Goal: Transaction & Acquisition: Book appointment/travel/reservation

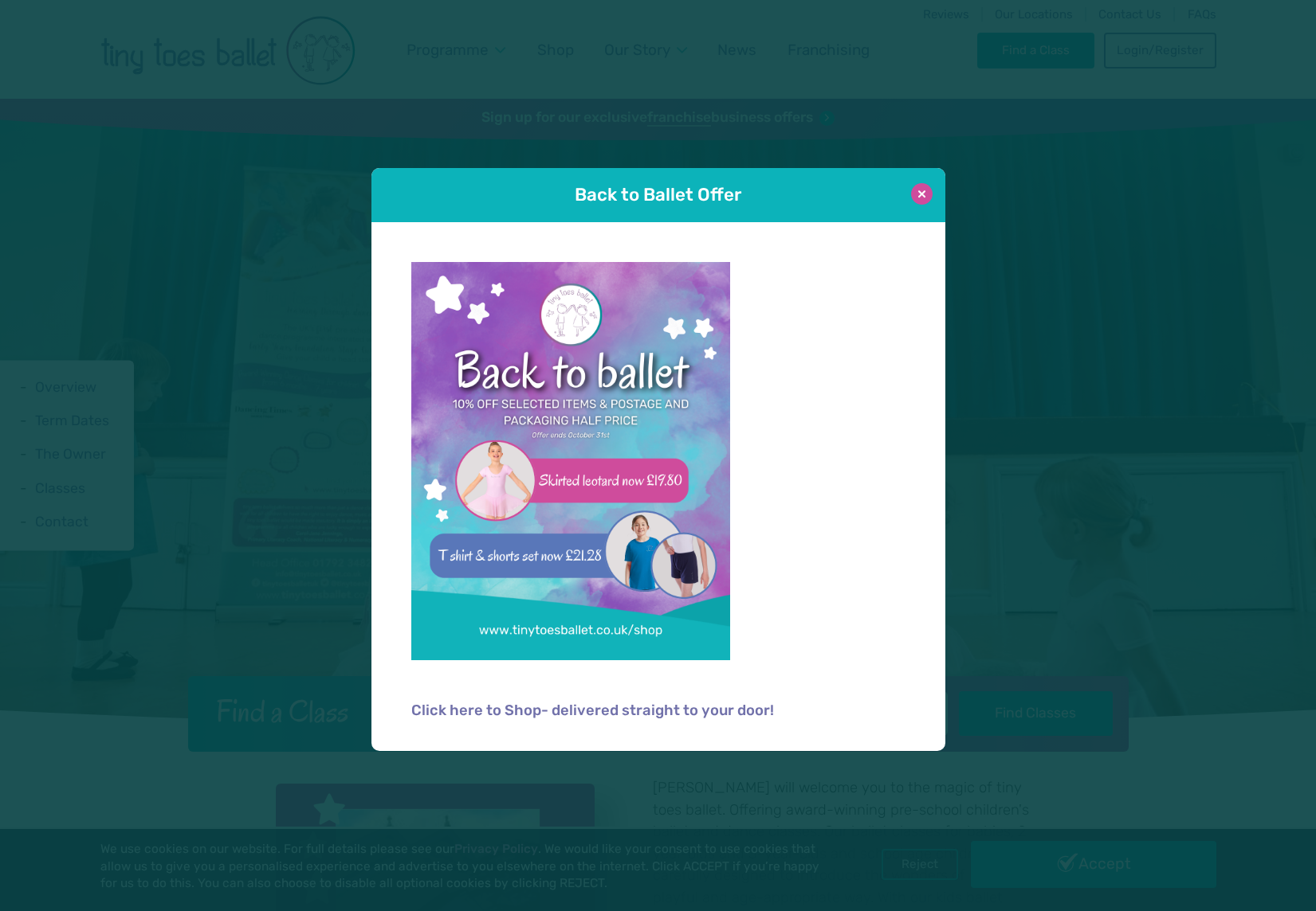
click at [921, 194] on button at bounding box center [921, 193] width 22 height 22
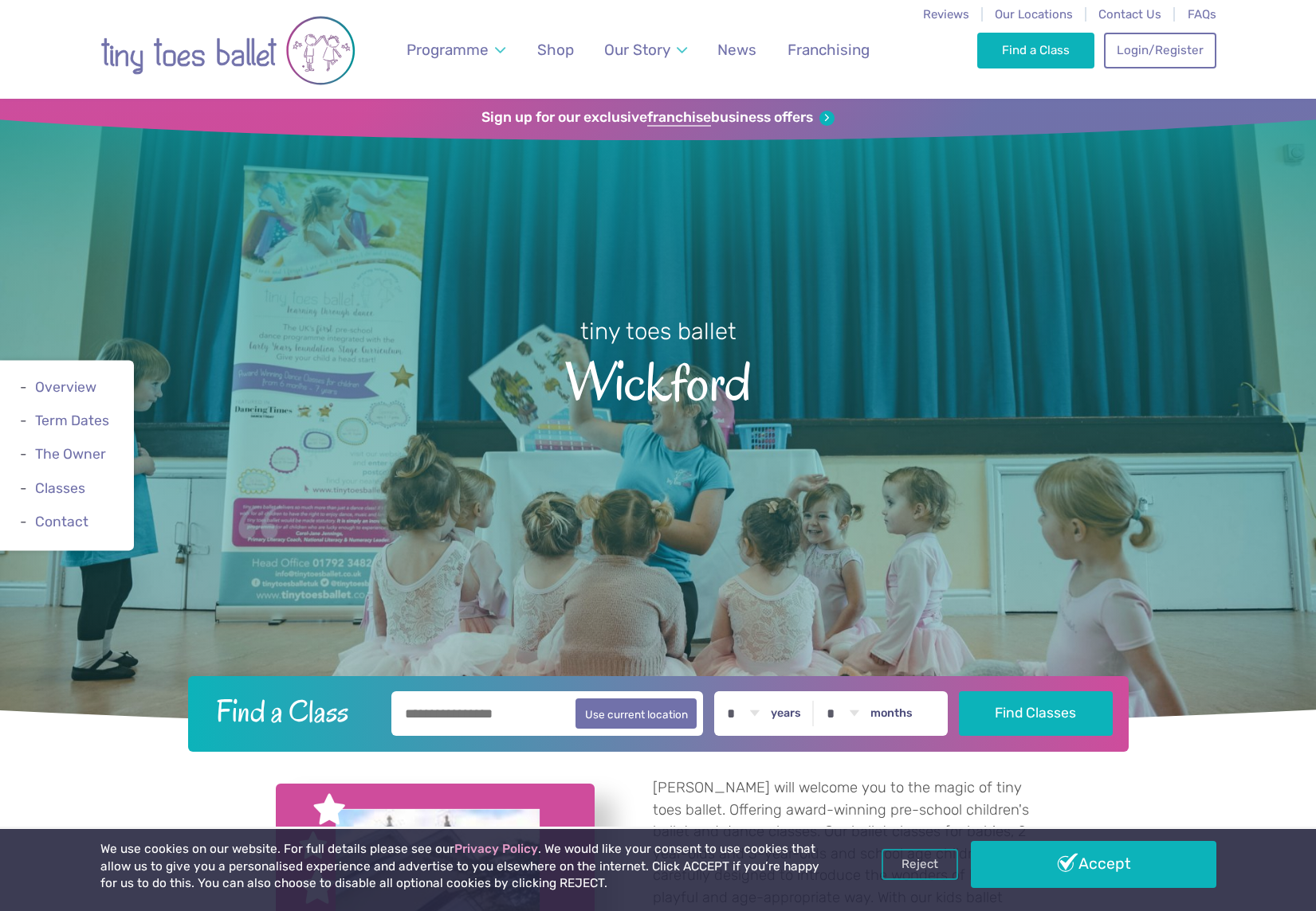
drag, startPoint x: 1145, startPoint y: 58, endPoint x: 1008, endPoint y: 184, distance: 186.1
click at [1145, 58] on link "Login/Register" at bounding box center [1158, 50] width 111 height 35
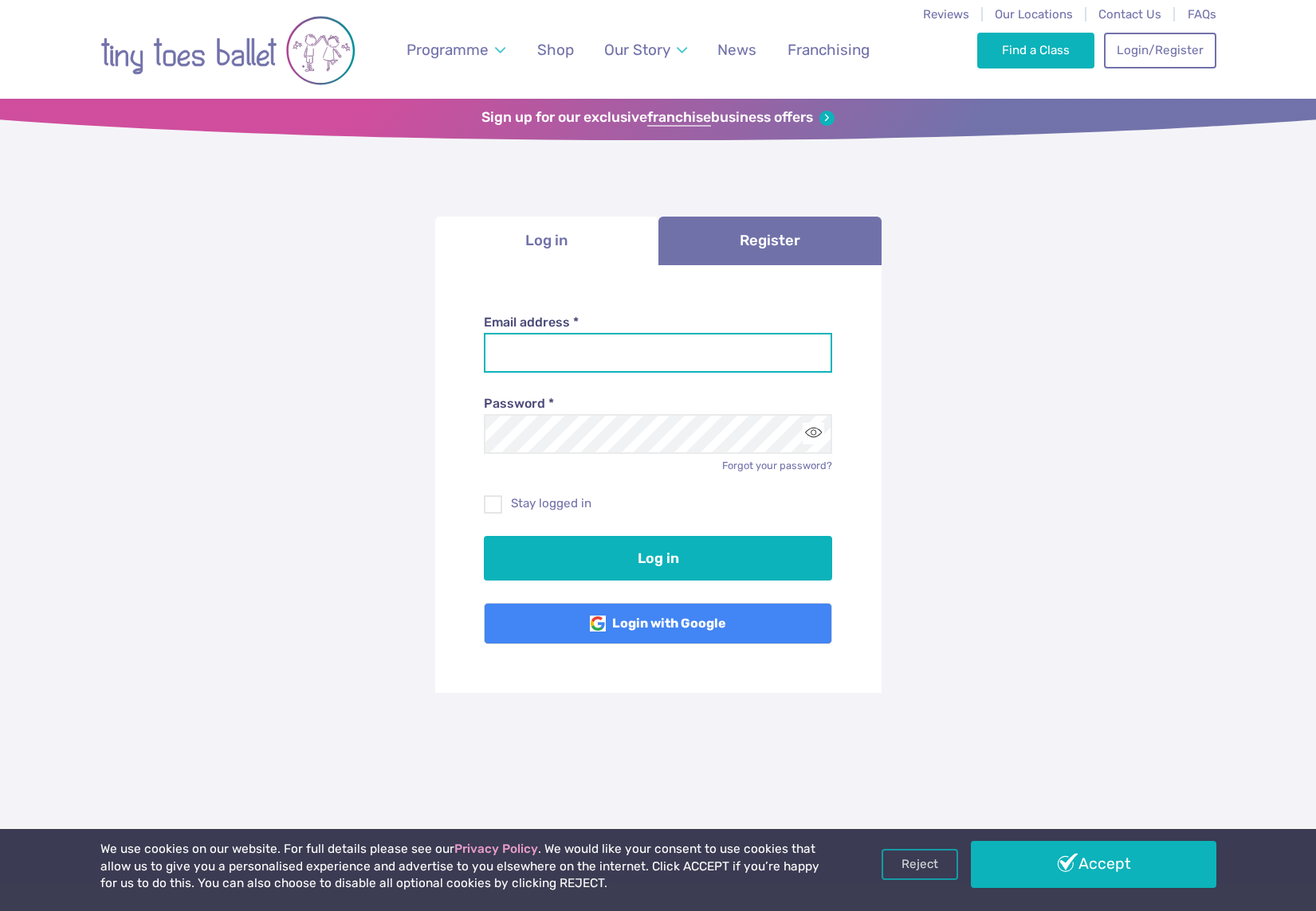
click at [619, 346] on input "Email address *" at bounding box center [658, 353] width 348 height 40
type input "**********"
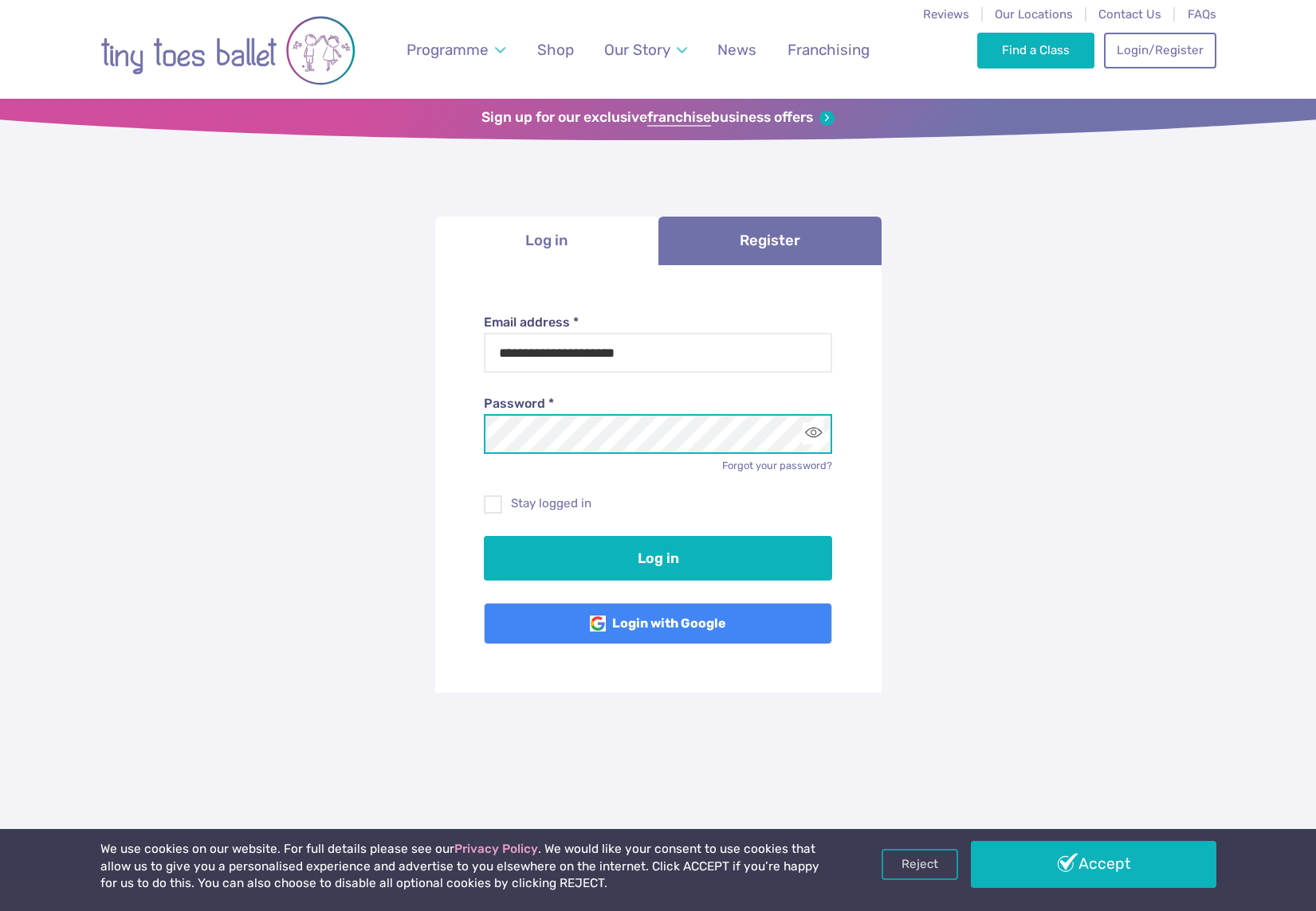
click at [483, 536] on button "Log in" at bounding box center [658, 557] width 348 height 45
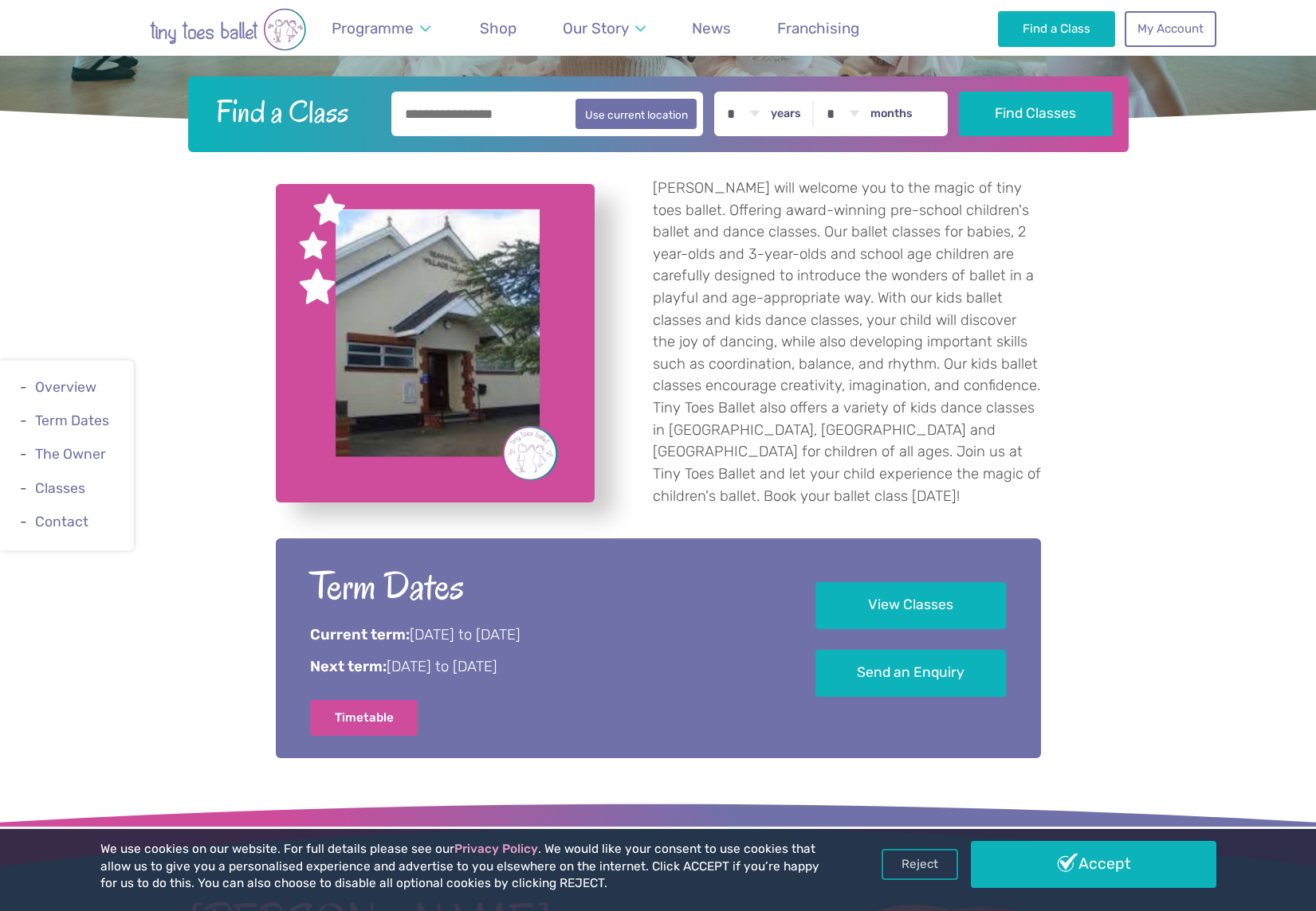
scroll to position [599, 0]
click at [923, 865] on link "Reject" at bounding box center [919, 863] width 76 height 31
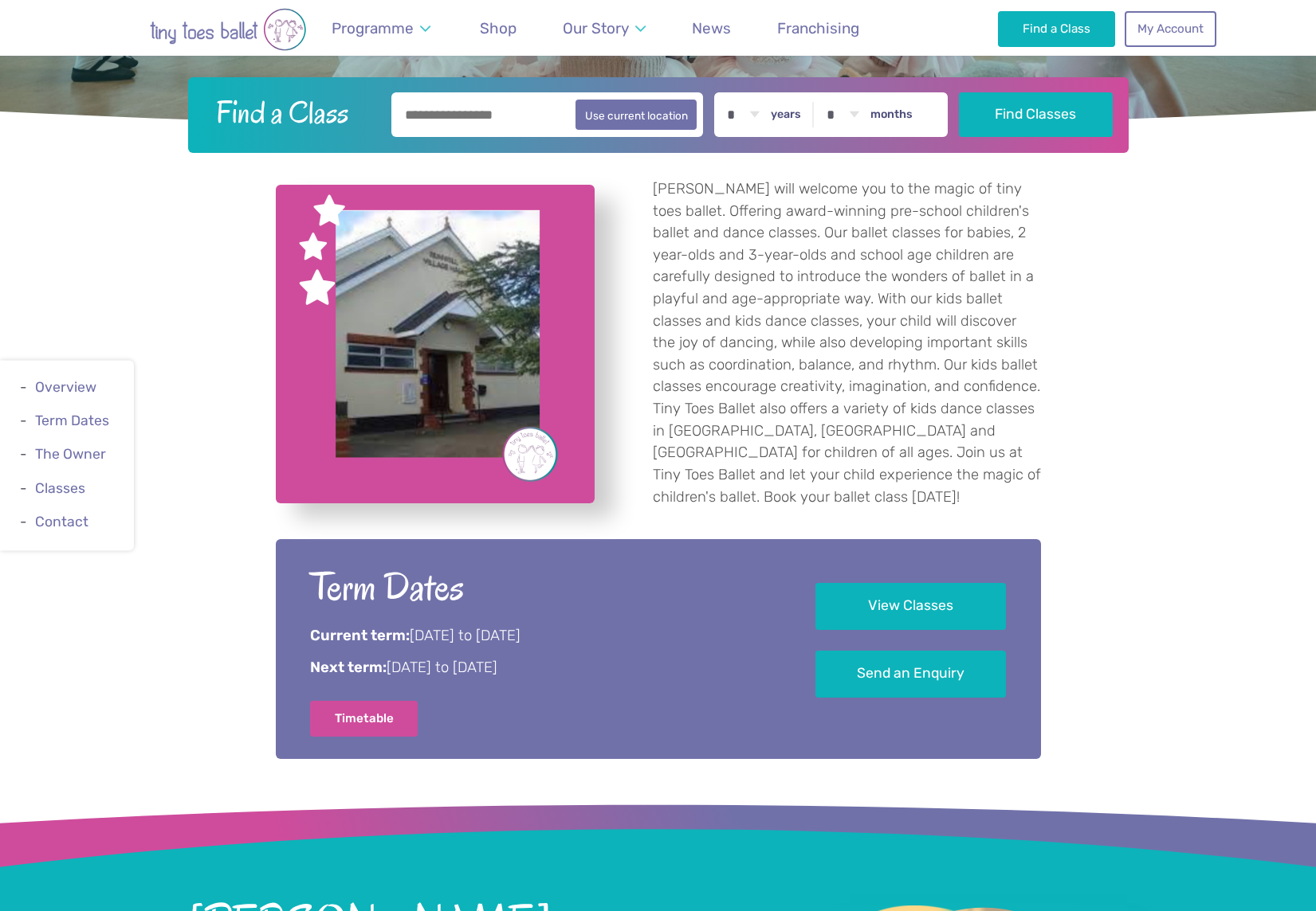
scroll to position [598, 0]
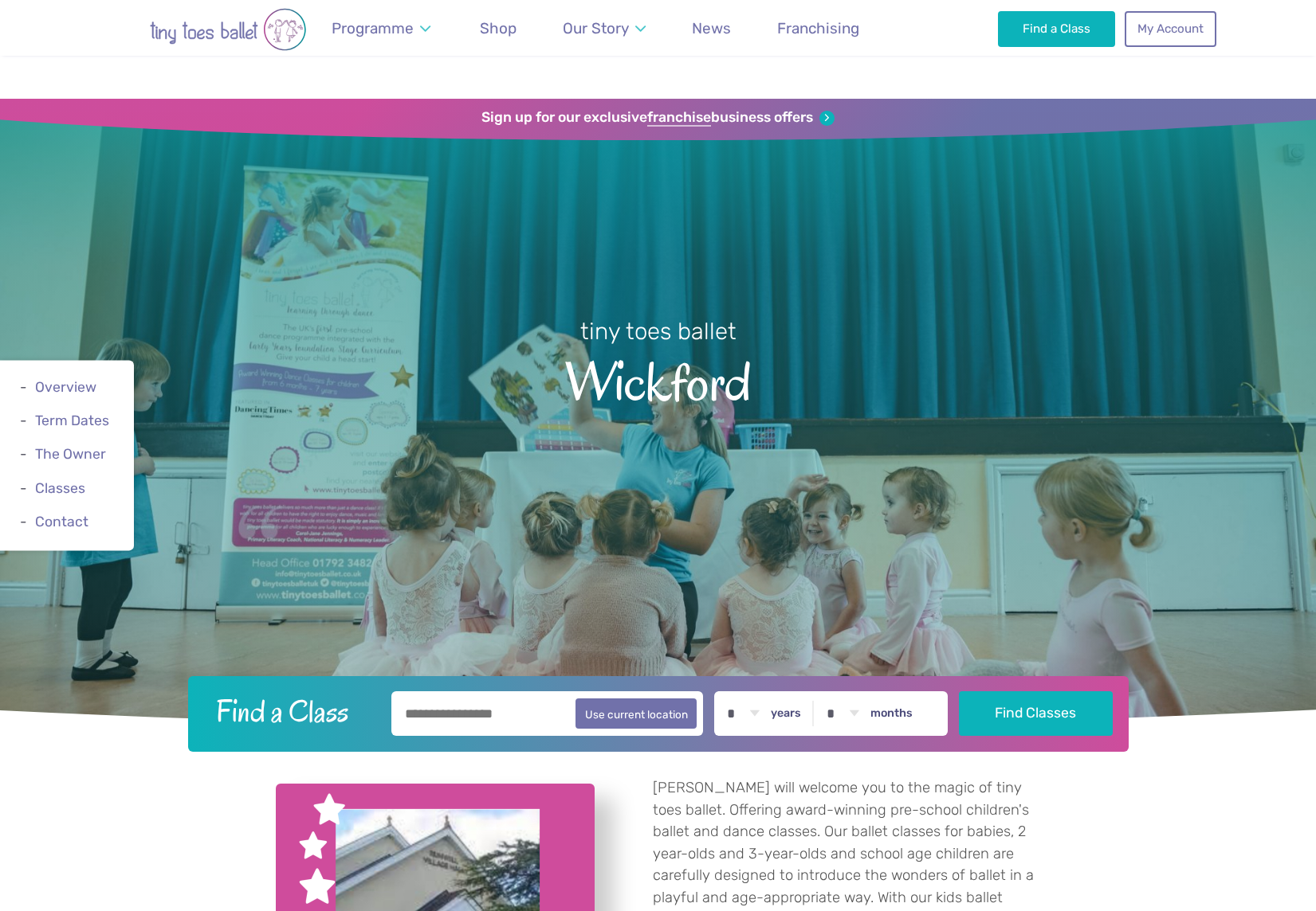
scroll to position [598, 0]
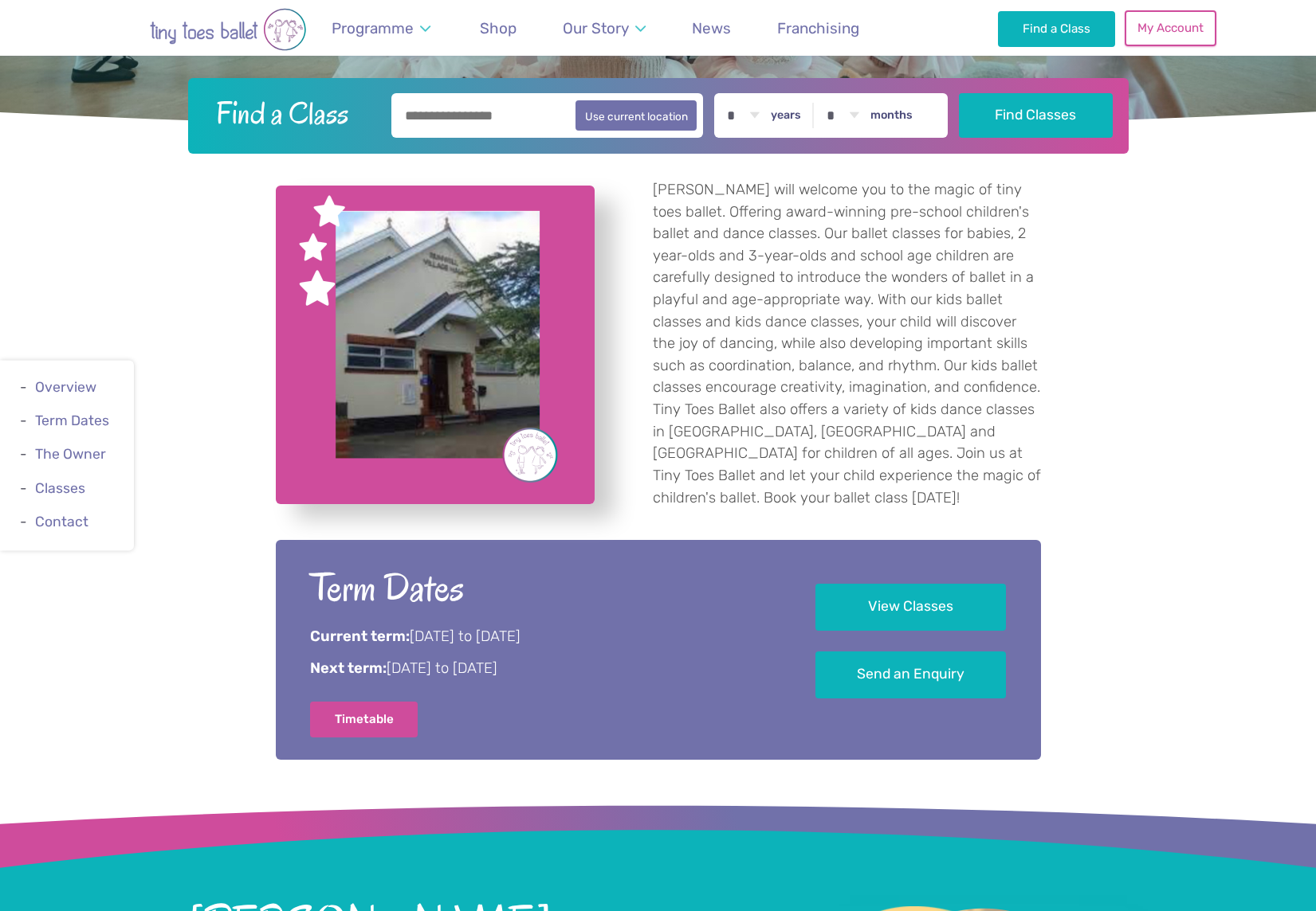
click at [1170, 26] on link "My Account" at bounding box center [1170, 28] width 91 height 35
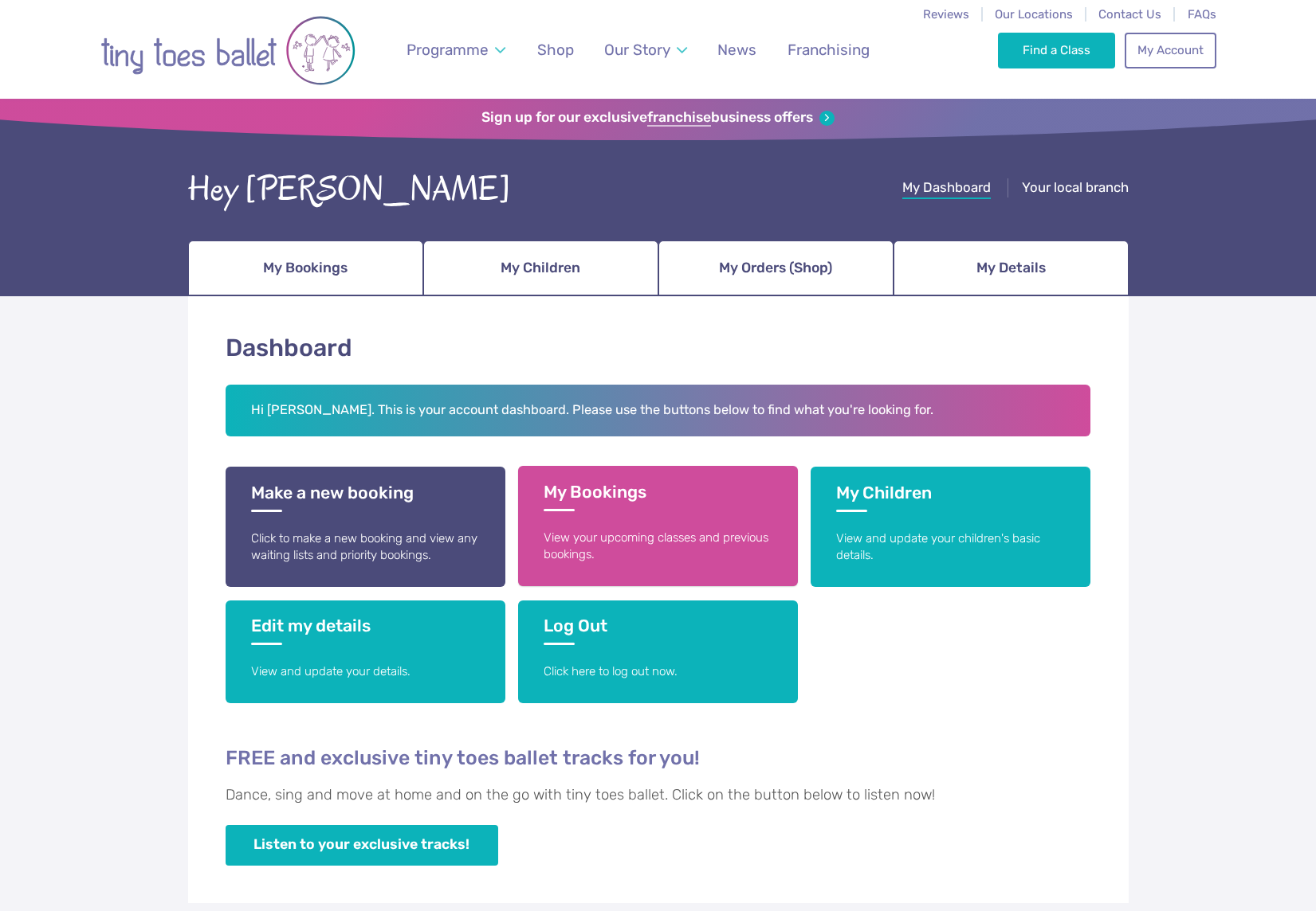
click at [757, 518] on link "My Bookings View your upcoming classes and previous bookings." at bounding box center [658, 525] width 279 height 120
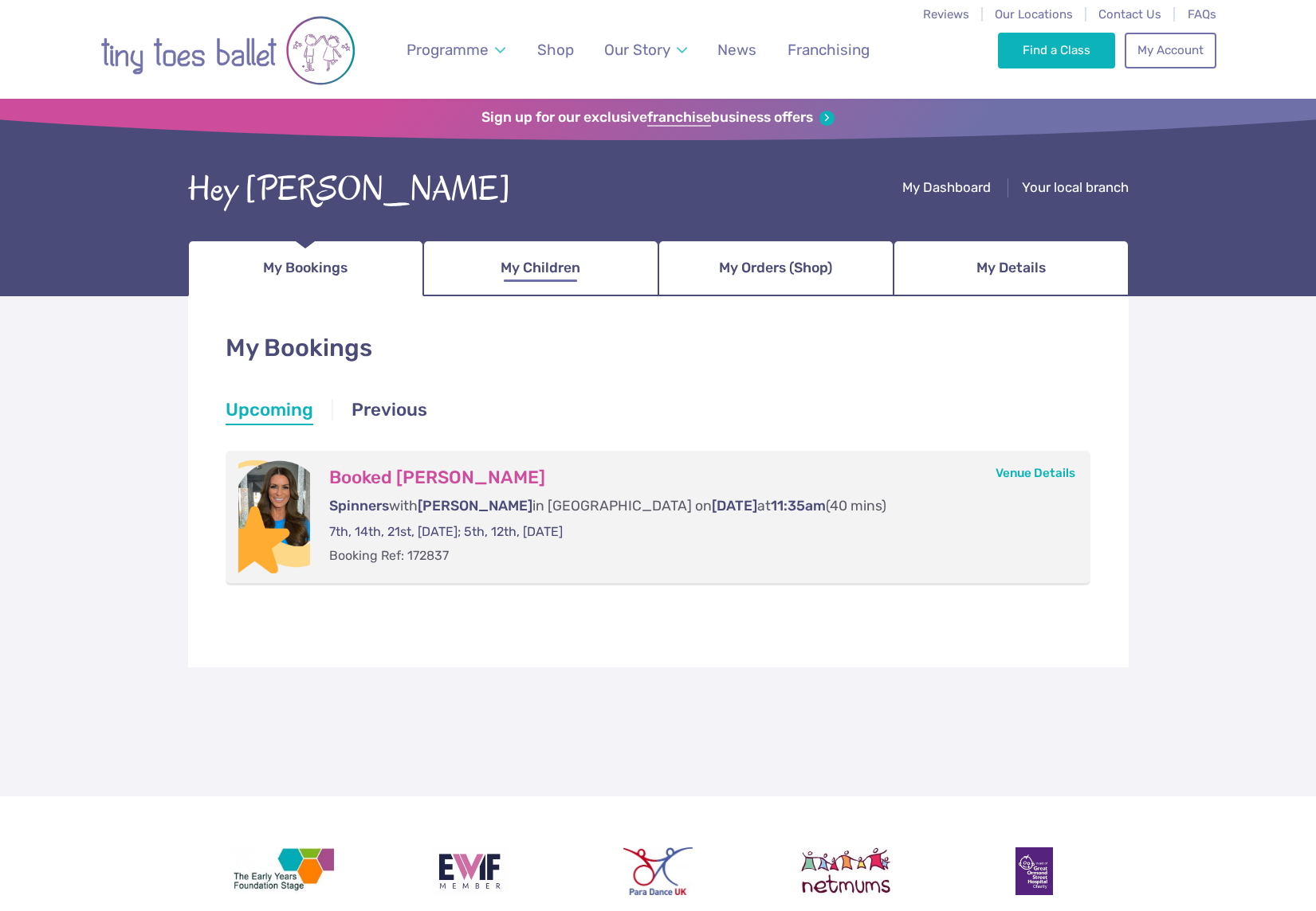
click at [577, 267] on span "My Children" at bounding box center [540, 268] width 80 height 28
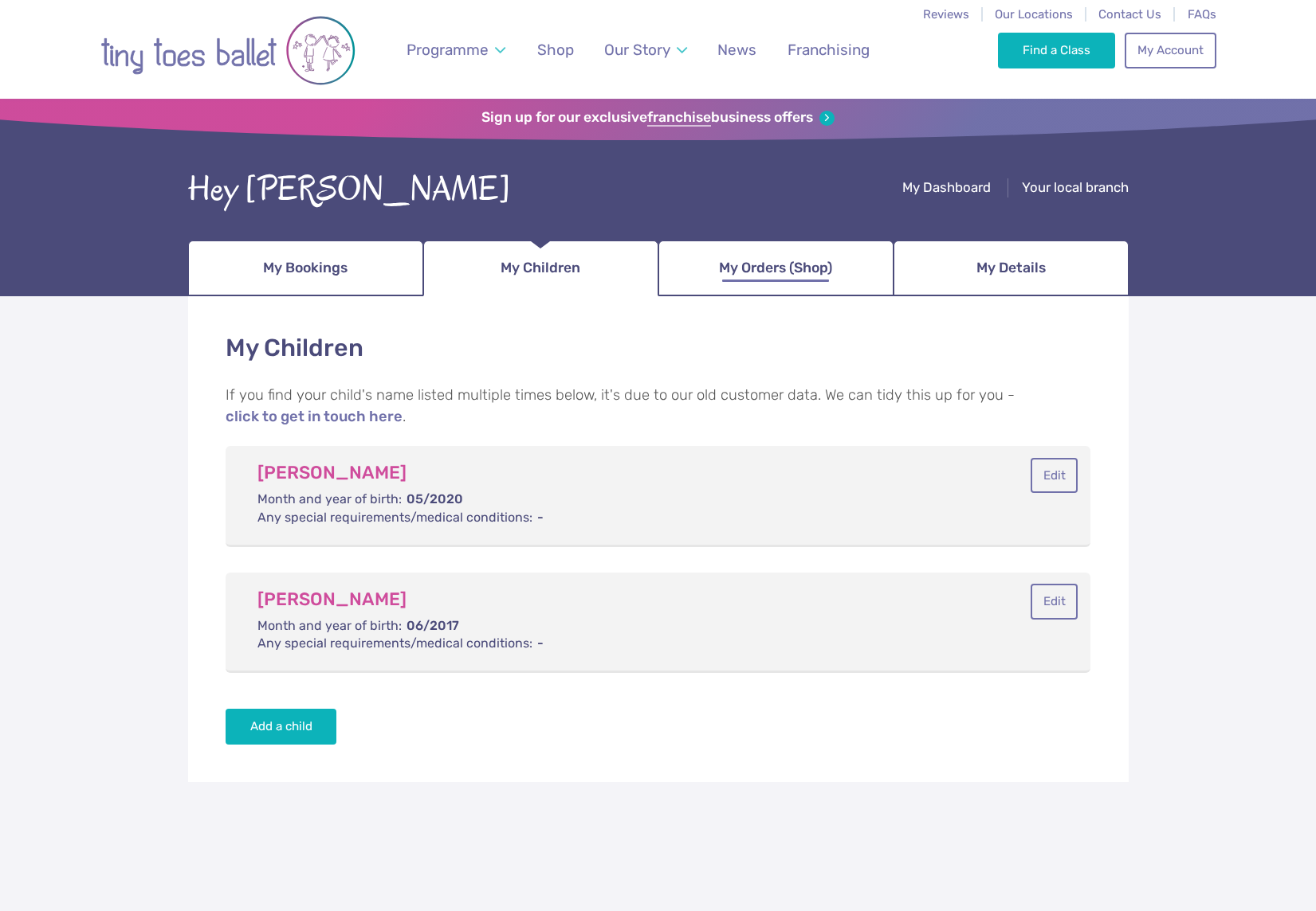
click at [826, 271] on span "My Orders (Shop)" at bounding box center [775, 268] width 113 height 28
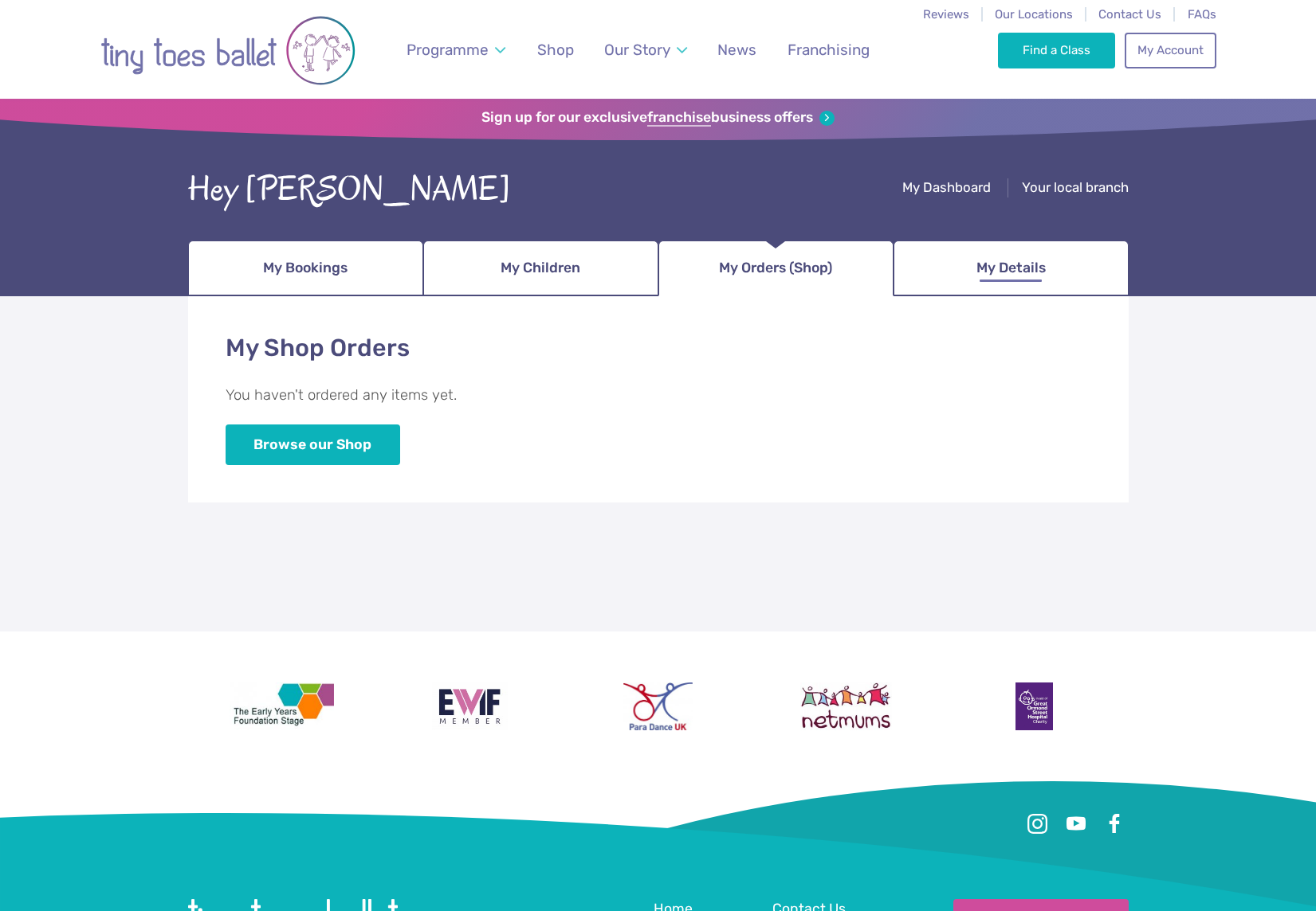
click at [1028, 270] on span "My Details" at bounding box center [1010, 268] width 69 height 28
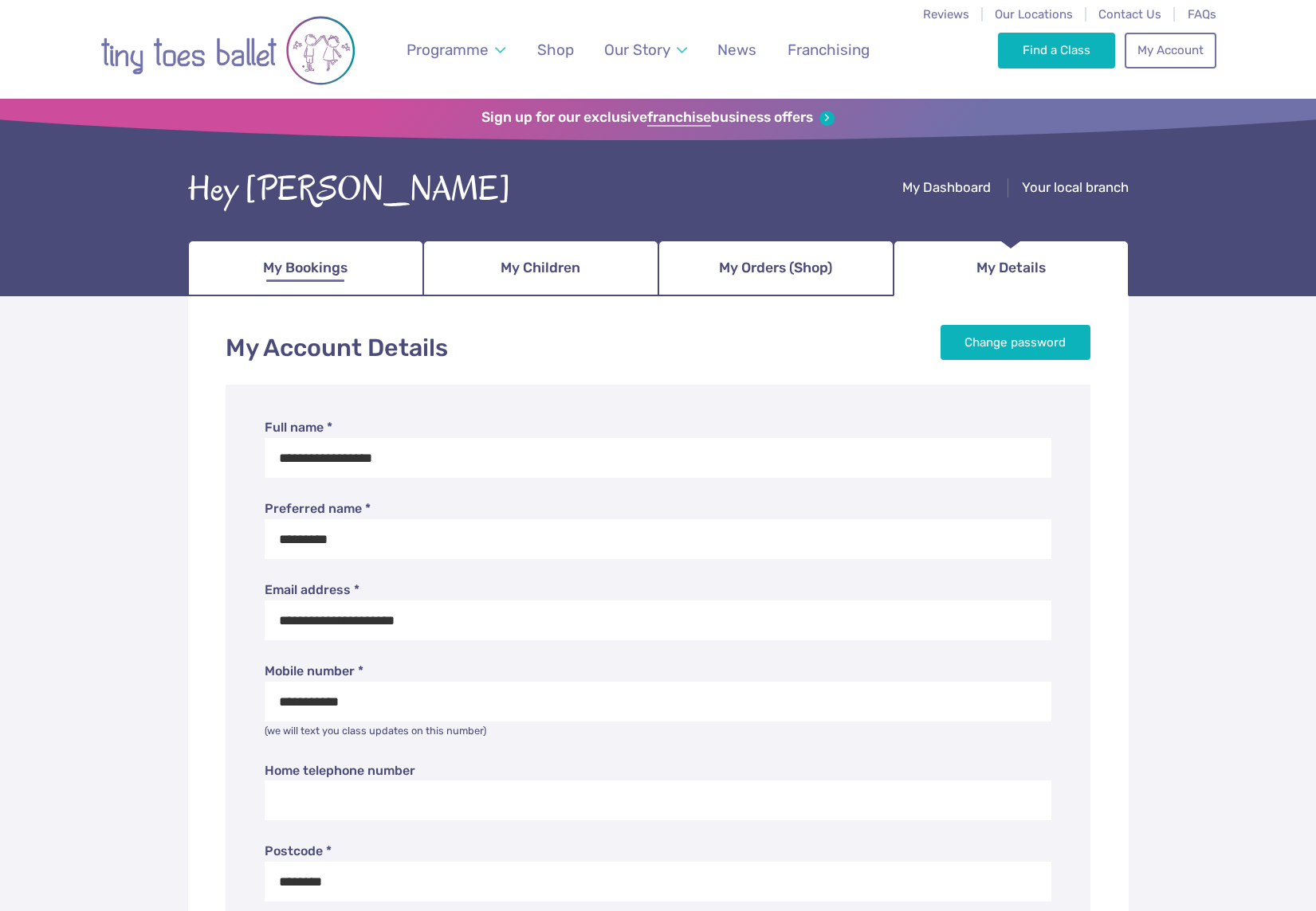
click at [311, 277] on span "My Bookings" at bounding box center [305, 268] width 84 height 28
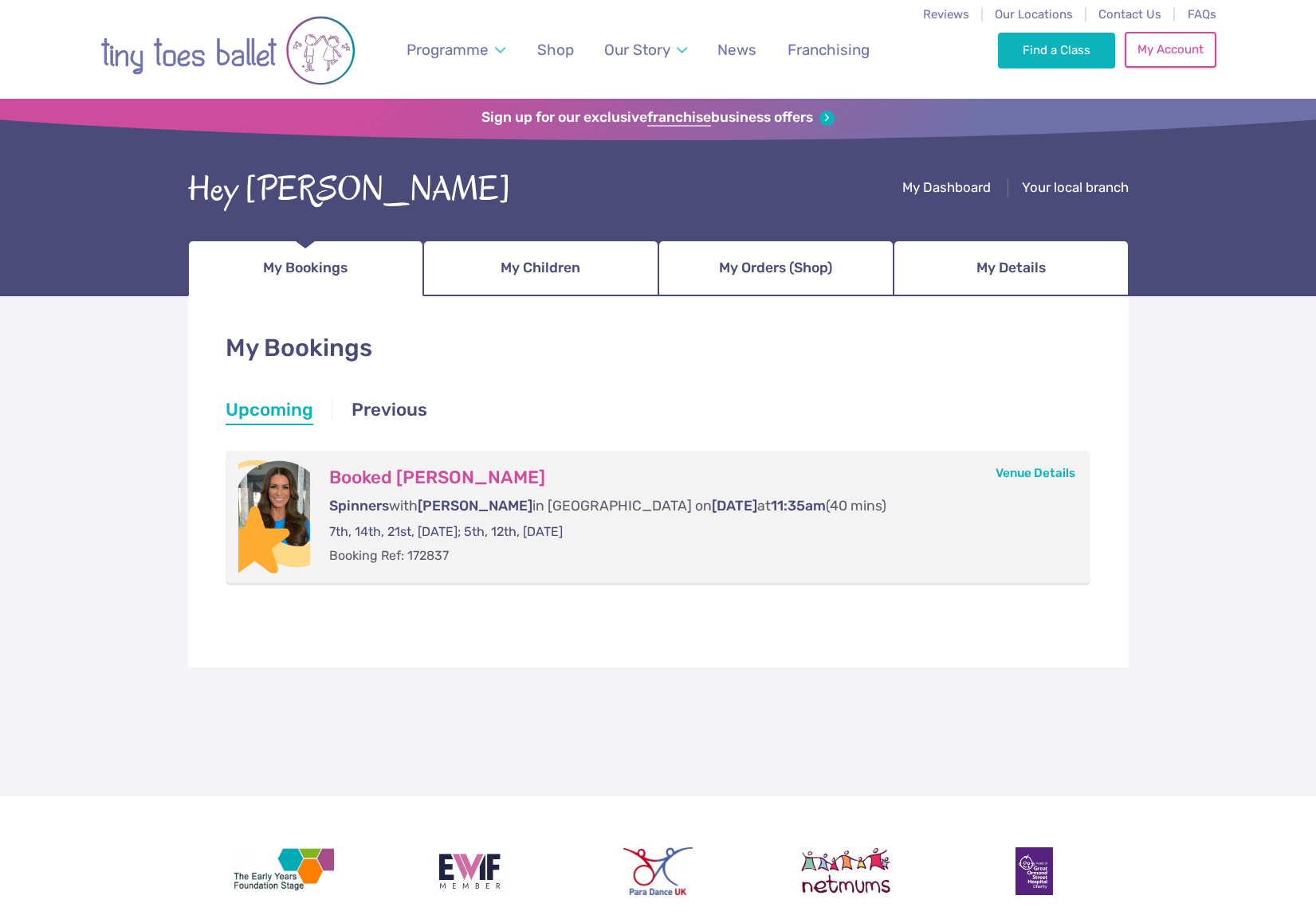
click at [1176, 60] on link "My Account" at bounding box center [1170, 49] width 91 height 35
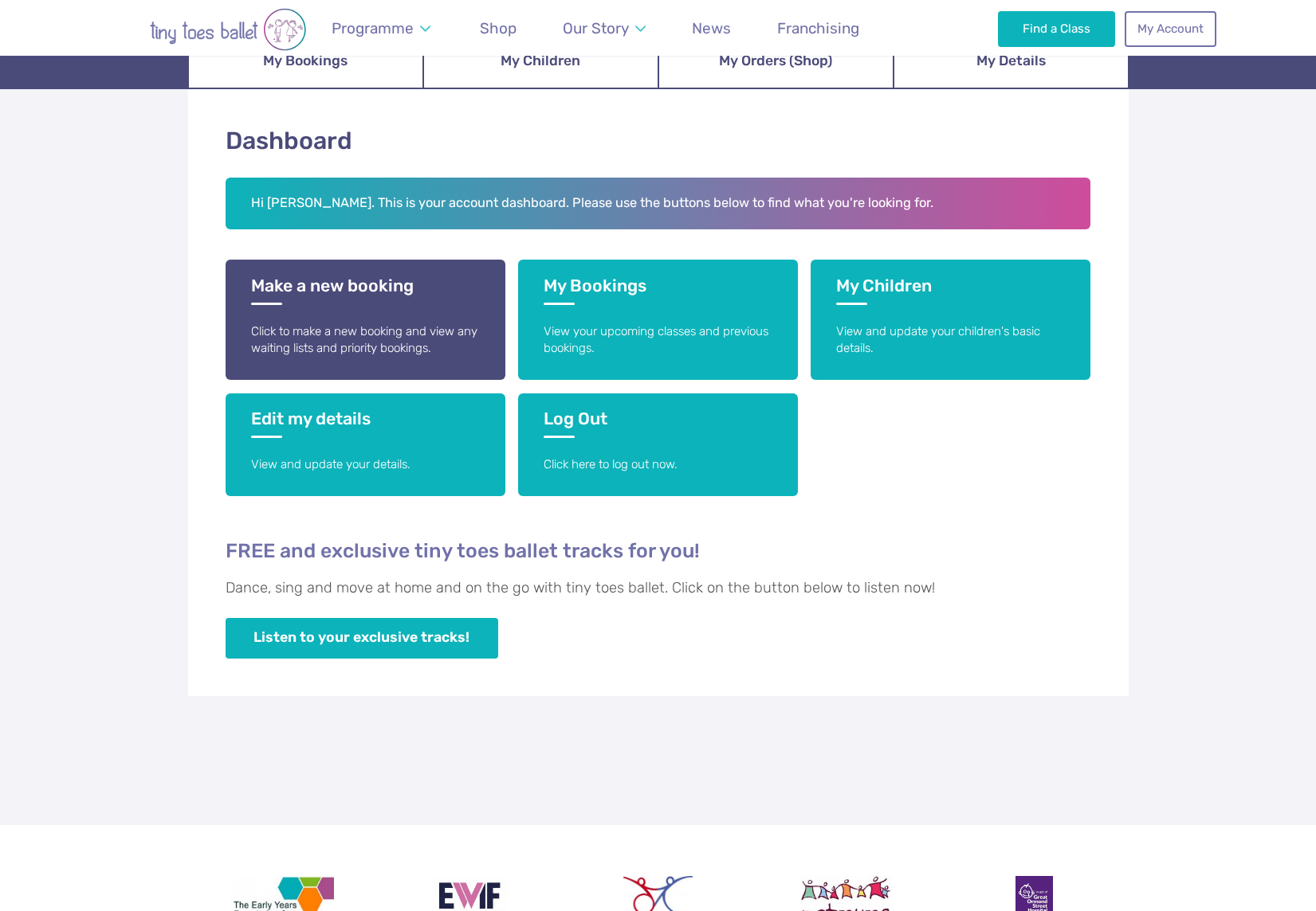
scroll to position [170, 0]
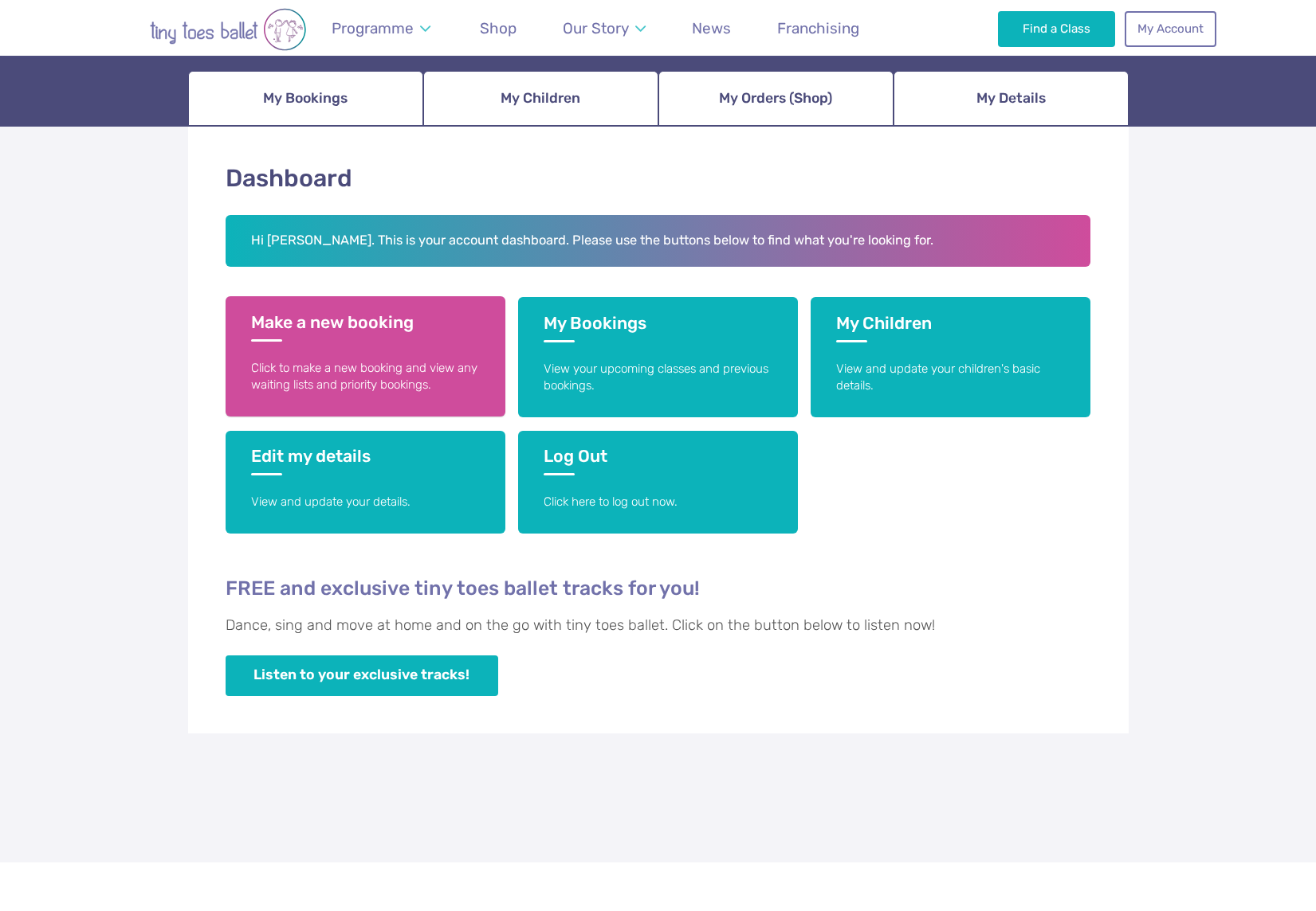
click at [376, 377] on p "Click to make a new booking and view any waiting lists and priority bookings." at bounding box center [365, 376] width 229 height 34
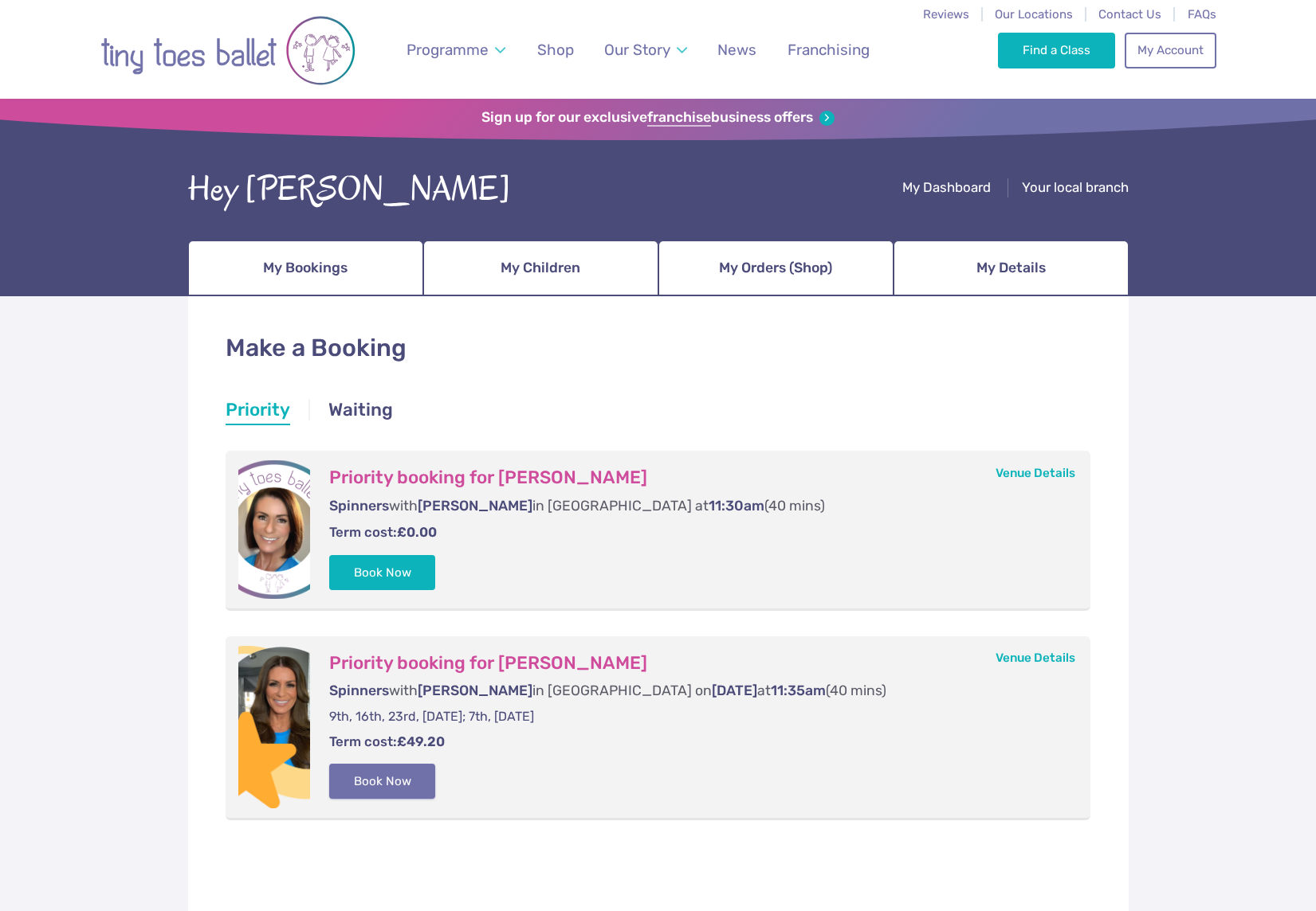
drag, startPoint x: 394, startPoint y: 781, endPoint x: 433, endPoint y: 779, distance: 39.1
click at [394, 781] on button "Book Now" at bounding box center [383, 782] width 107 height 35
click at [1279, 459] on img at bounding box center [1279, 446] width 29 height 29
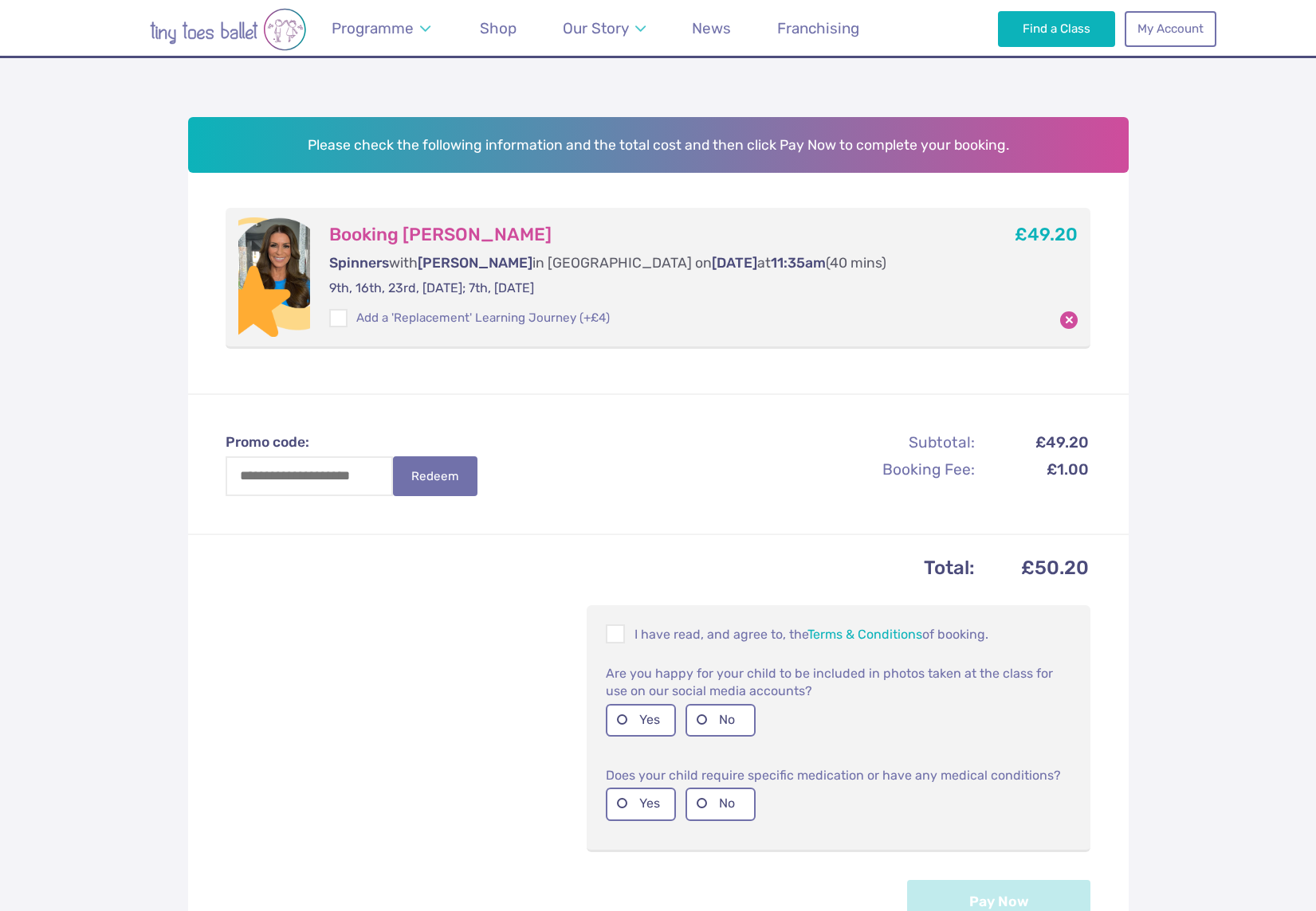
scroll to position [243, 0]
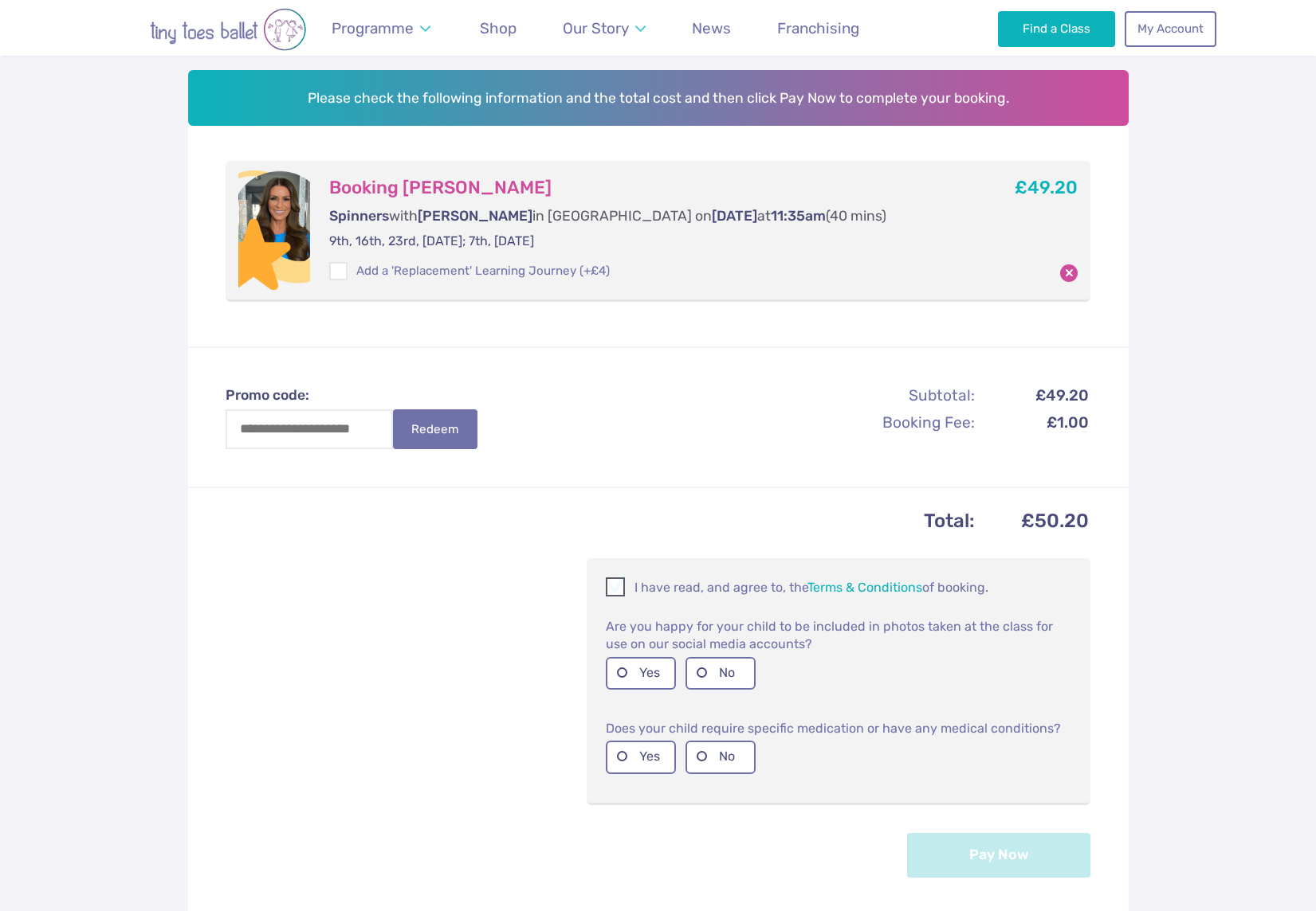
click at [616, 589] on span at bounding box center [616, 589] width 18 height 15
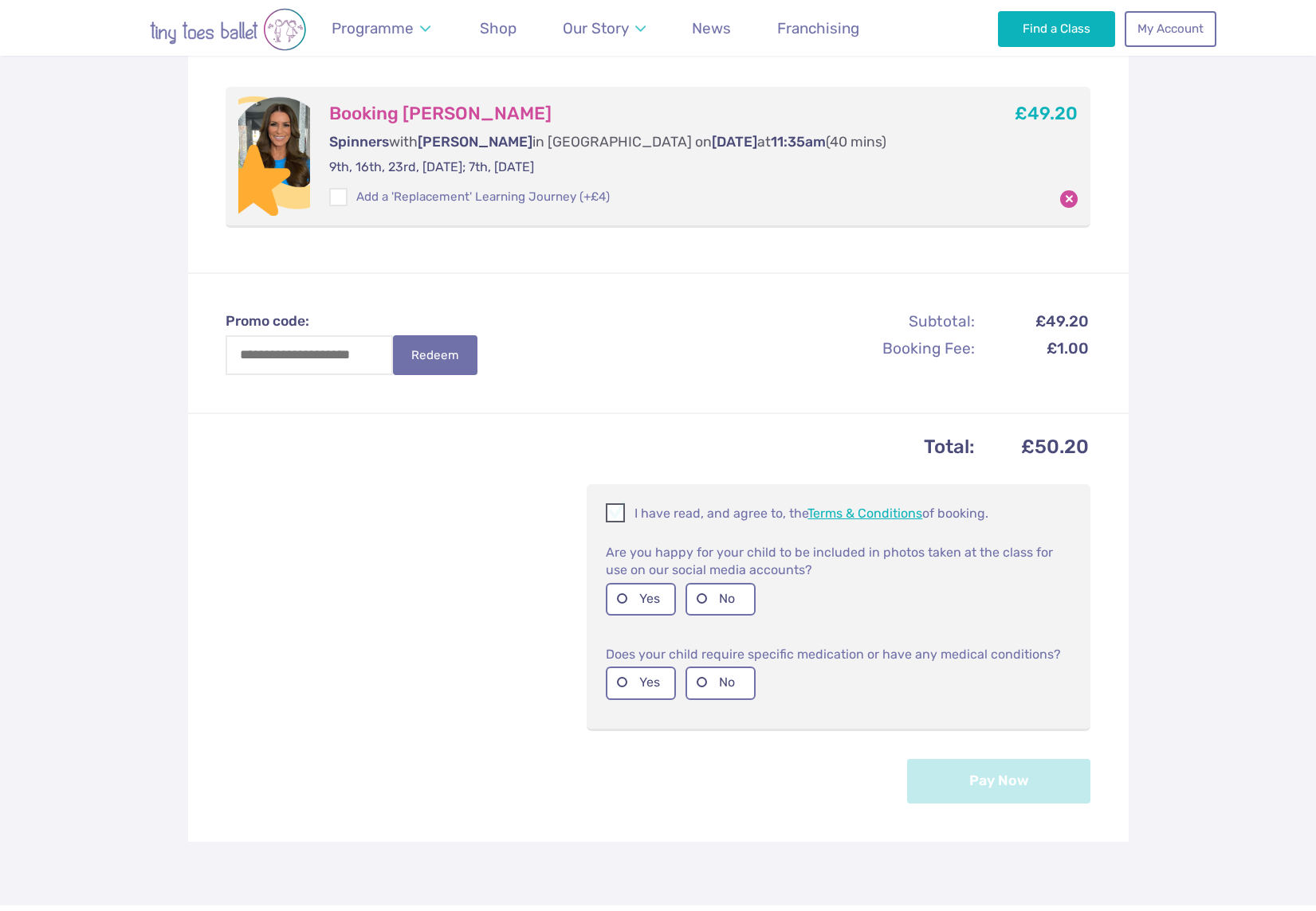
scroll to position [323, 0]
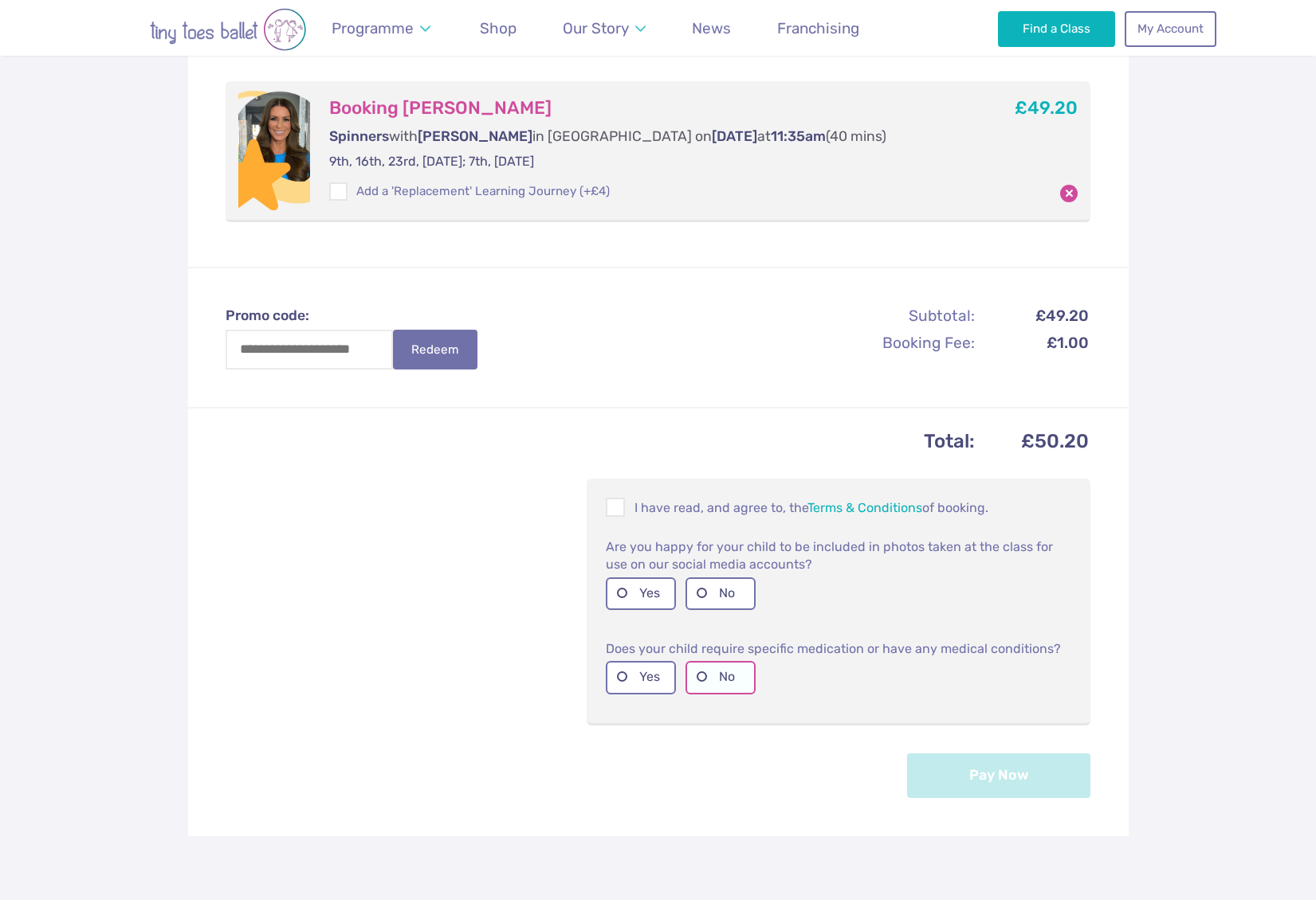
click at [698, 676] on label "No" at bounding box center [721, 676] width 70 height 32
drag, startPoint x: 616, startPoint y: 594, endPoint x: 829, endPoint y: 616, distance: 214.1
click at [625, 594] on label "Yes" at bounding box center [641, 593] width 70 height 32
click at [1019, 770] on button "Pay Now" at bounding box center [998, 774] width 183 height 45
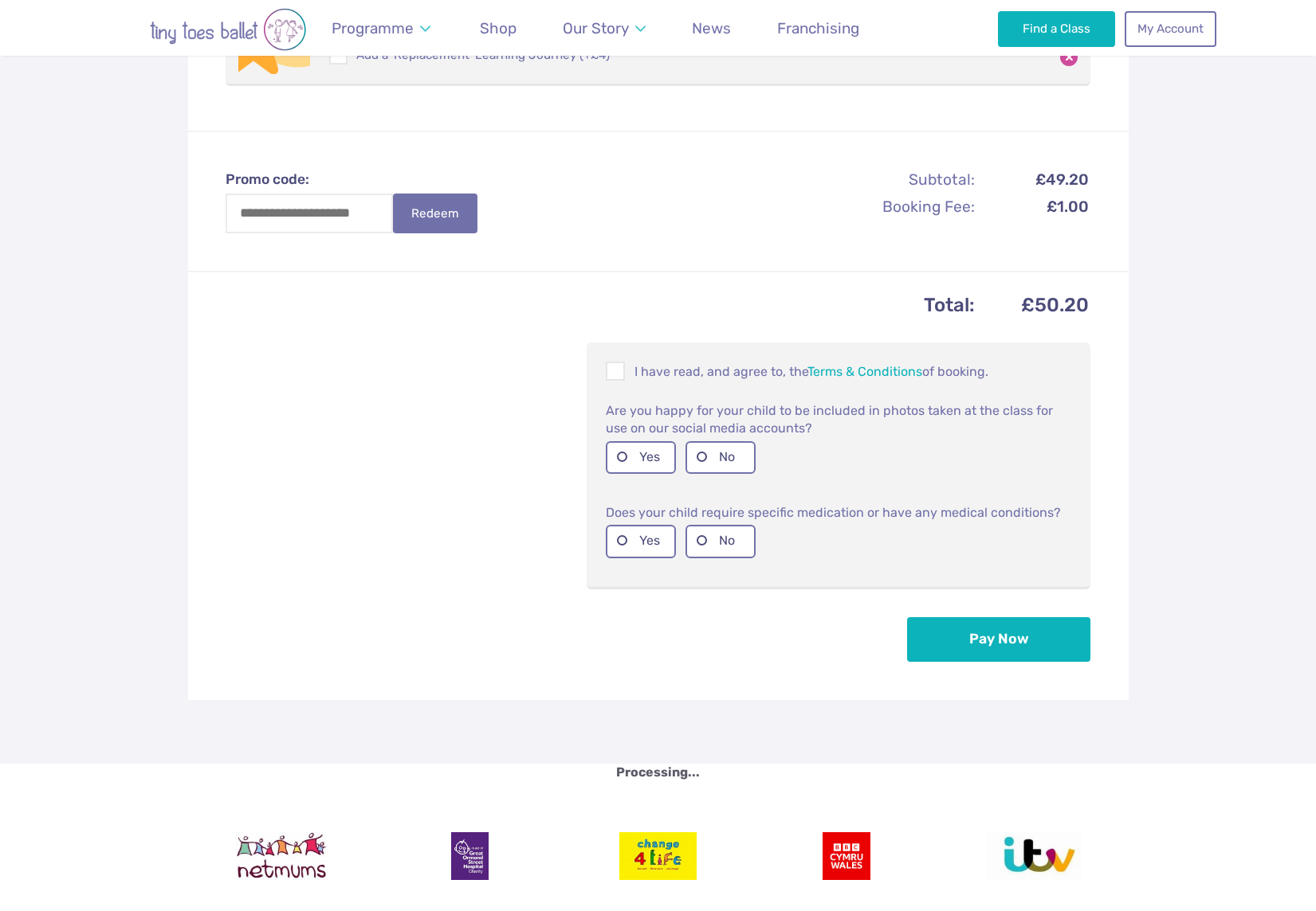
scroll to position [466, 0]
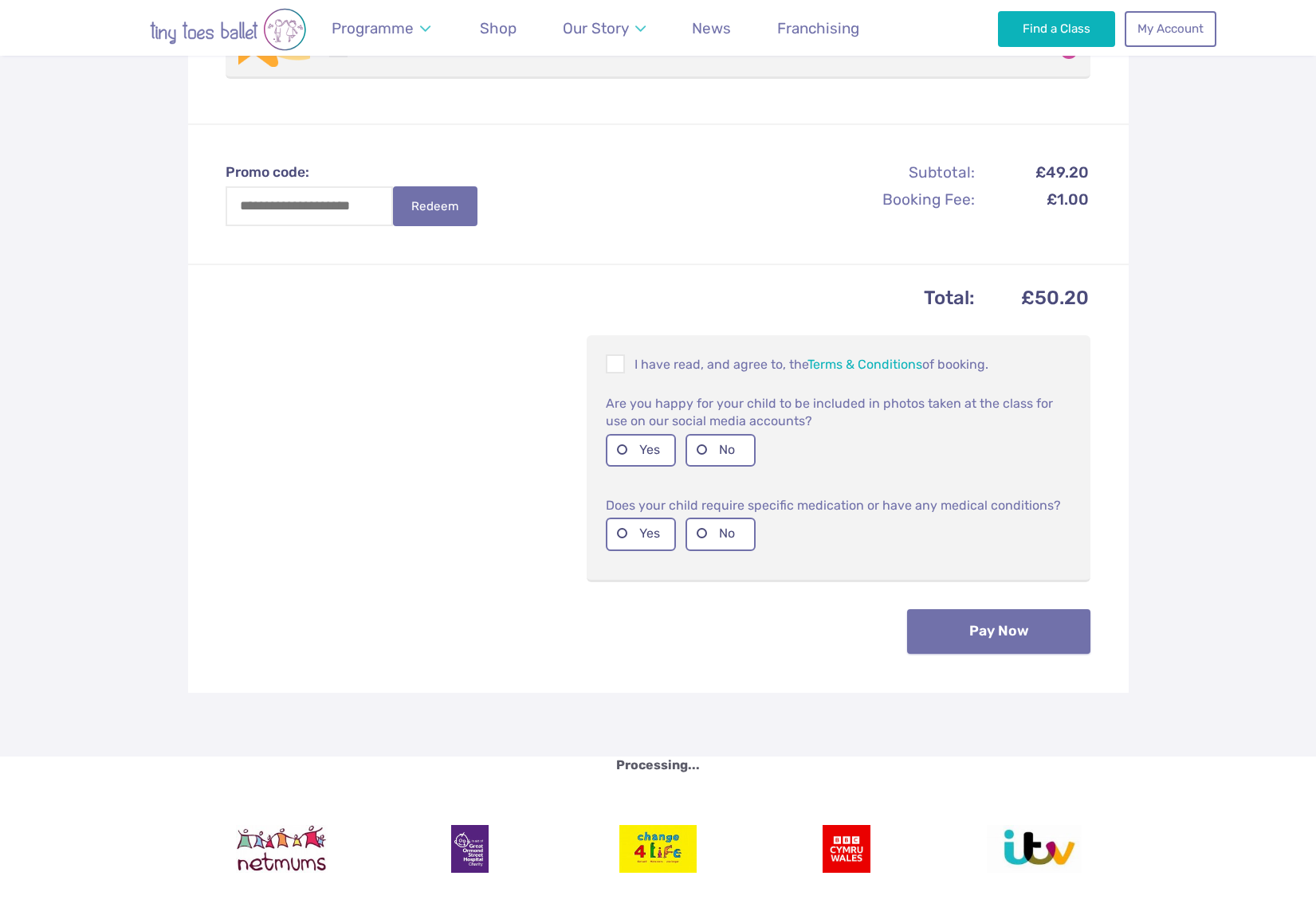
click at [968, 640] on button "Pay Now" at bounding box center [998, 631] width 183 height 45
